Goal: Navigation & Orientation: Understand site structure

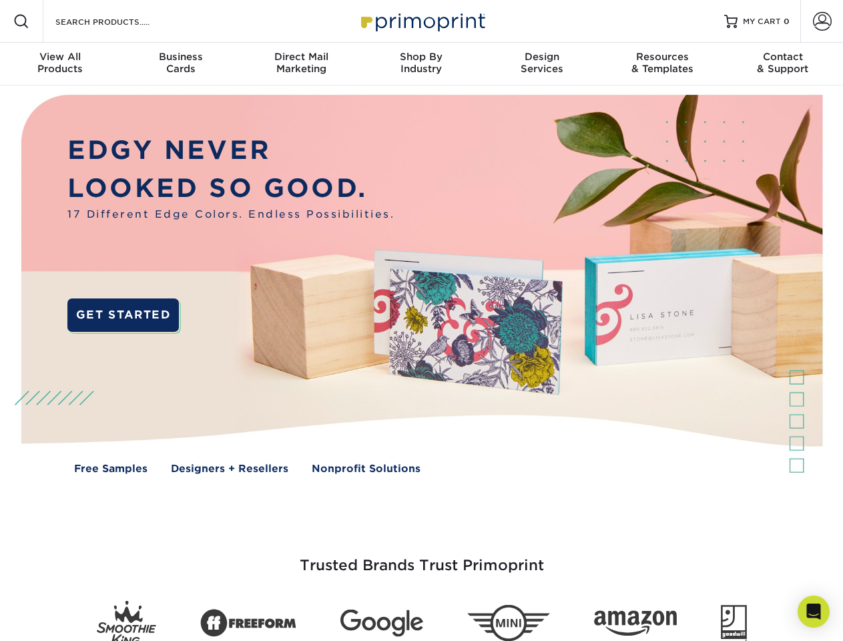
click at [421, 320] on img at bounding box center [421, 293] width 835 height 417
click at [21, 21] on span at bounding box center [21, 21] width 16 height 16
click at [822, 21] on span at bounding box center [822, 21] width 19 height 19
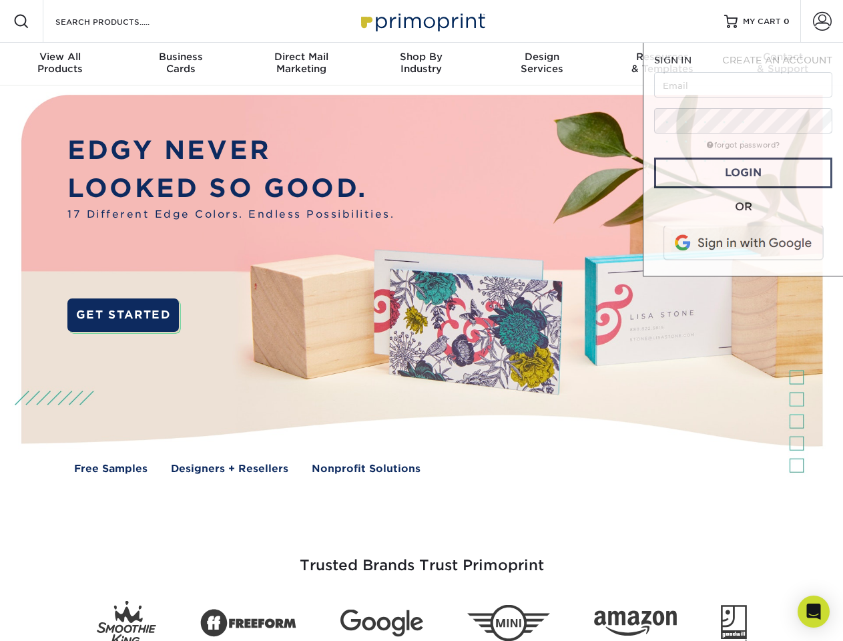
click at [60, 64] on div "View All Products" at bounding box center [60, 63] width 120 height 24
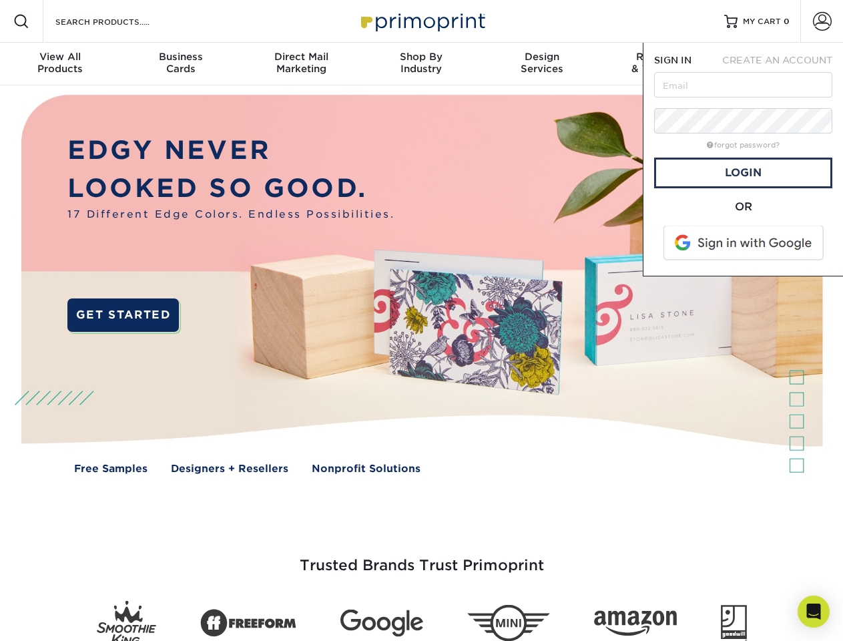
click at [180, 64] on div "Business Cards" at bounding box center [180, 63] width 120 height 24
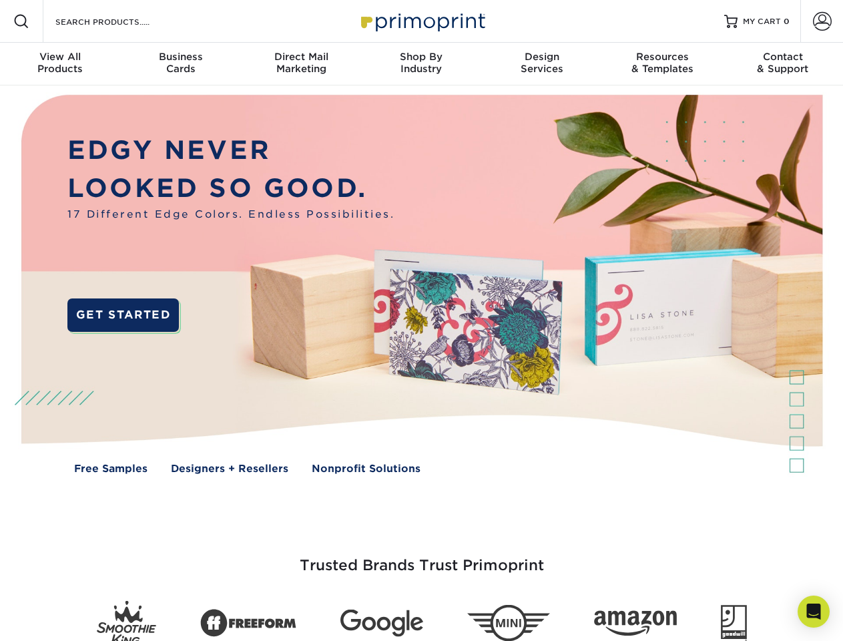
click at [301, 64] on div "Direct Mail Marketing" at bounding box center [301, 63] width 120 height 24
click at [421, 64] on div "Shop By Industry" at bounding box center [421, 63] width 120 height 24
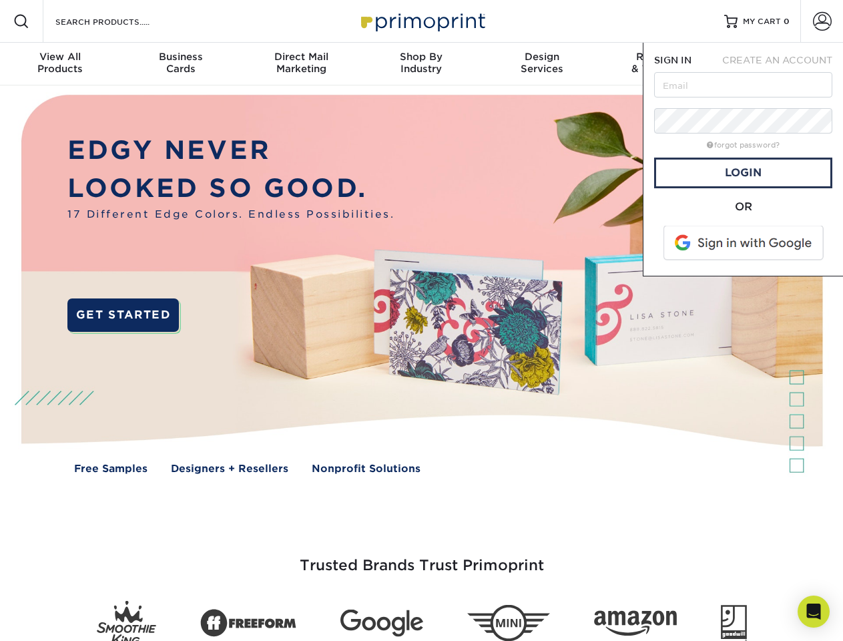
click at [542, 64] on div "Design Services" at bounding box center [542, 63] width 120 height 24
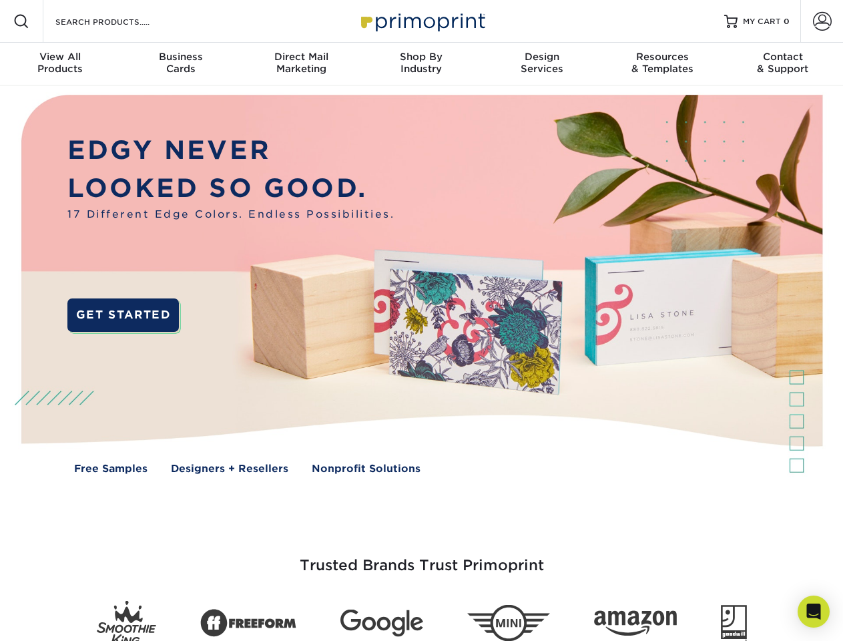
click at [662, 64] on span "SIGN IN" at bounding box center [672, 60] width 37 height 11
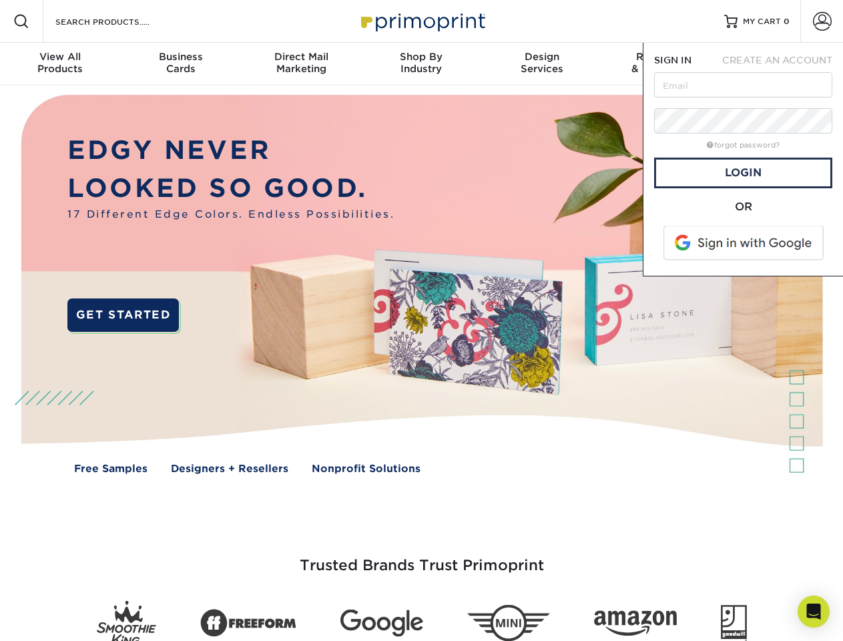
click at [783, 64] on div "Contact & Support" at bounding box center [783, 63] width 120 height 24
